Goal: Task Accomplishment & Management: Complete application form

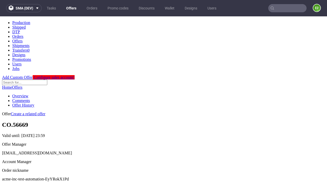
scroll to position [174, 0]
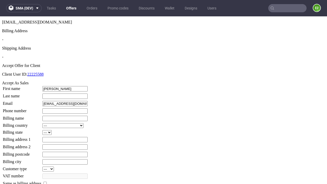
type input "[PERSON_NAME]"
type input "1509813888"
type input "[PERSON_NAME].[PERSON_NAME]"
select select "13"
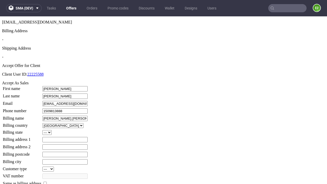
type input "[PERSON_NAME].[PERSON_NAME]"
type input "[STREET_ADDRESS]"
type input "PX1 5XU"
type input "[PERSON_NAME]-on-[PERSON_NAME]"
select select "132"
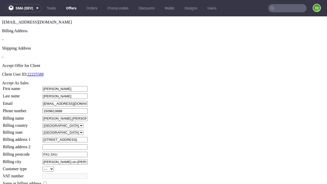
type input "[PERSON_NAME]-on-[PERSON_NAME]"
click at [47, 181] on input "checkbox" at bounding box center [44, 182] width 3 height 3
checkbox input "true"
type input "[PERSON_NAME].[PERSON_NAME]"
select select "13"
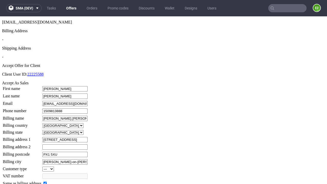
type input "[STREET_ADDRESS]"
type input "PX1 5XU"
type input "[PERSON_NAME]-on-[PERSON_NAME]"
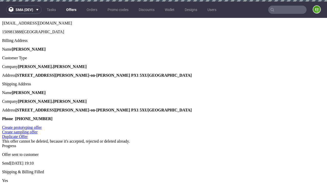
scroll to position [0, 0]
